Goal: Navigation & Orientation: Find specific page/section

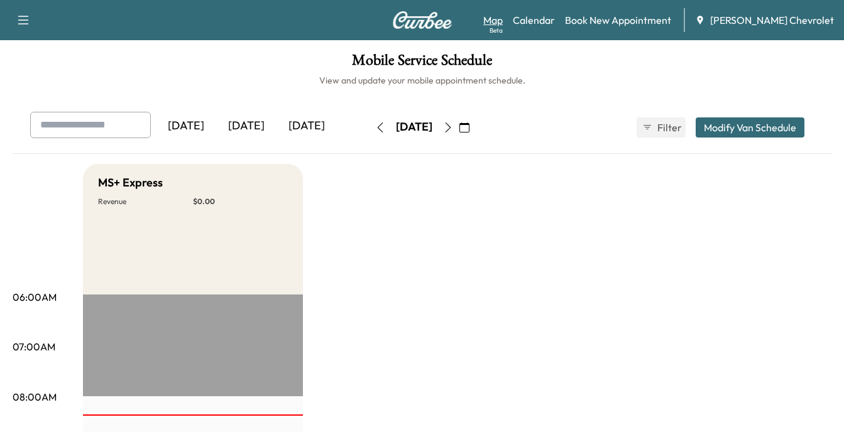
click at [503, 20] on link "Map Beta" at bounding box center [492, 20] width 19 height 15
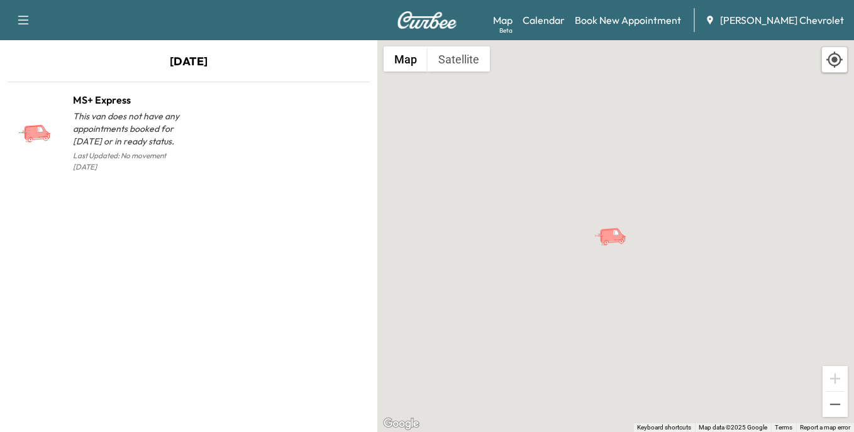
click at [22, 21] on icon "button" at bounding box center [23, 20] width 15 height 15
click at [23, 22] on icon "button" at bounding box center [23, 20] width 15 height 15
click at [564, 19] on link "Calendar" at bounding box center [543, 20] width 42 height 15
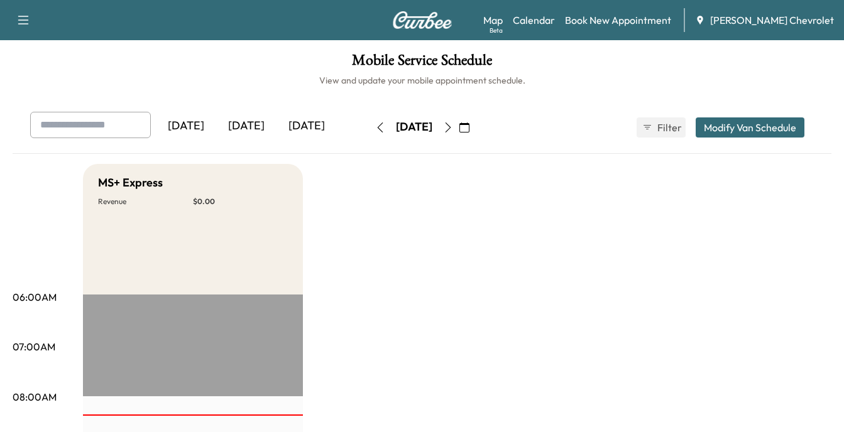
click at [306, 126] on div "[DATE]" at bounding box center [307, 126] width 60 height 29
click at [470, 129] on icon "button" at bounding box center [464, 128] width 10 height 10
